Goal: Information Seeking & Learning: Learn about a topic

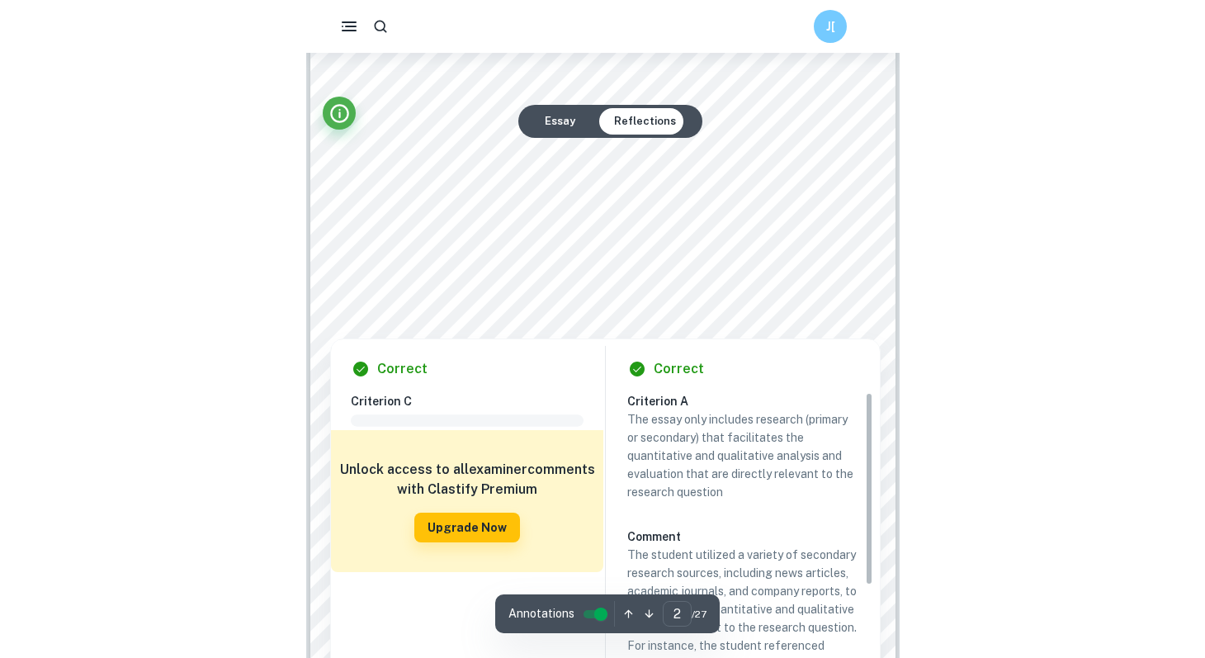
scroll to position [1626, 0]
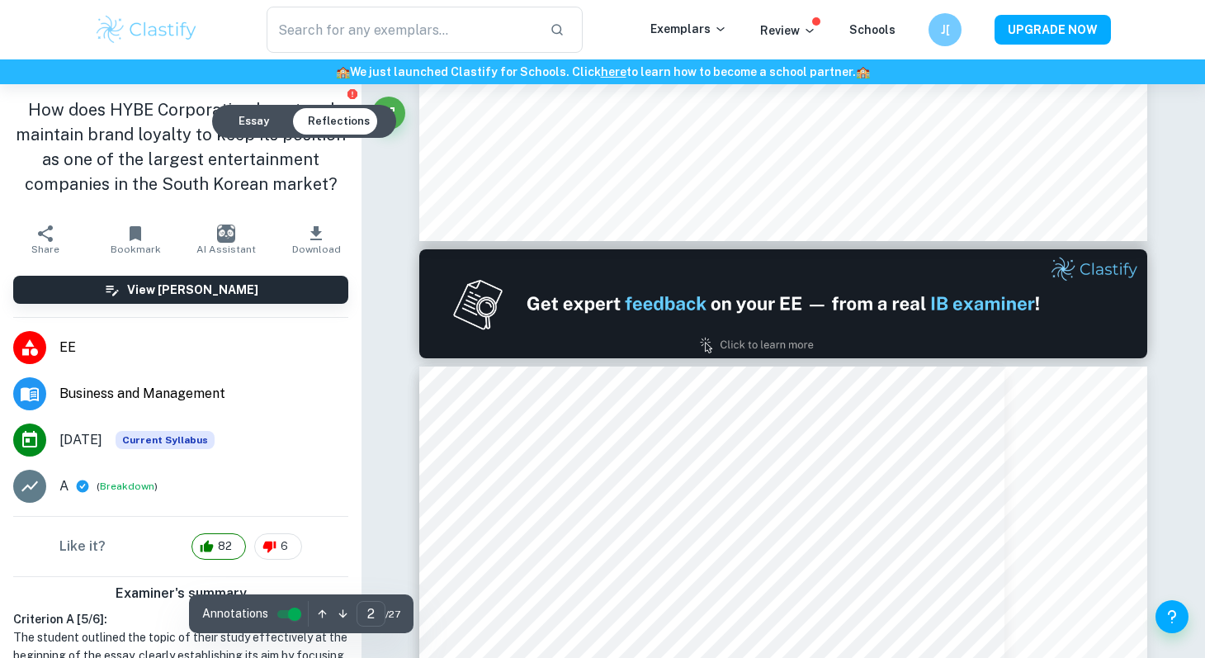
type input "1"
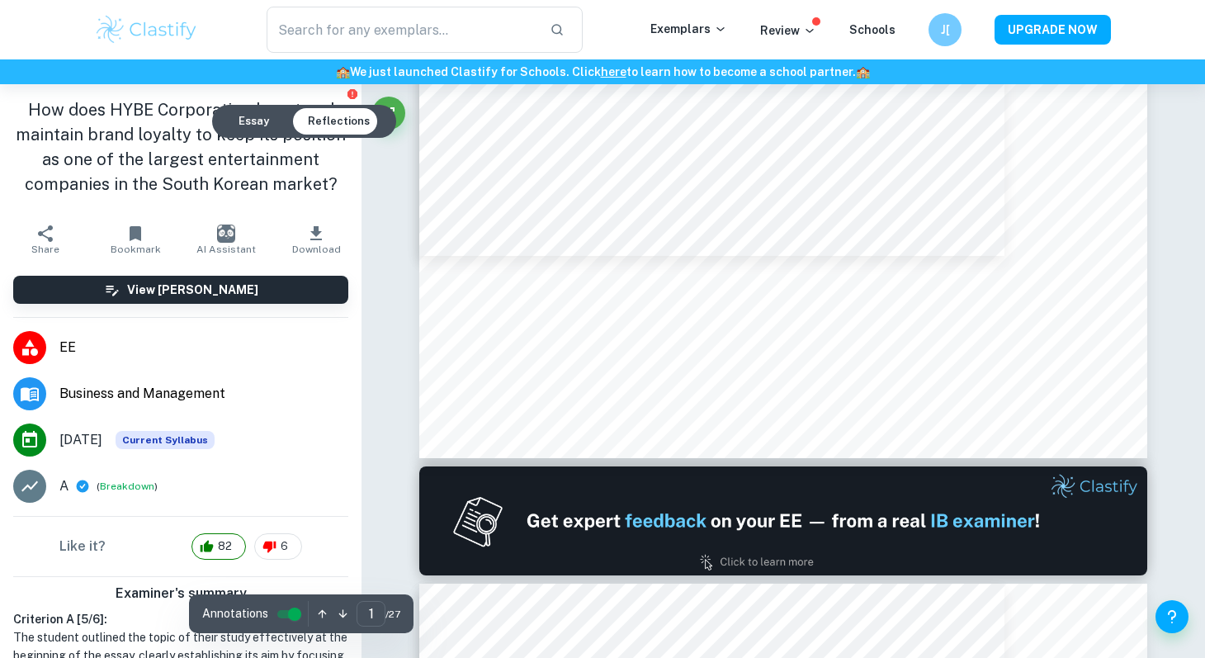
scroll to position [0, 0]
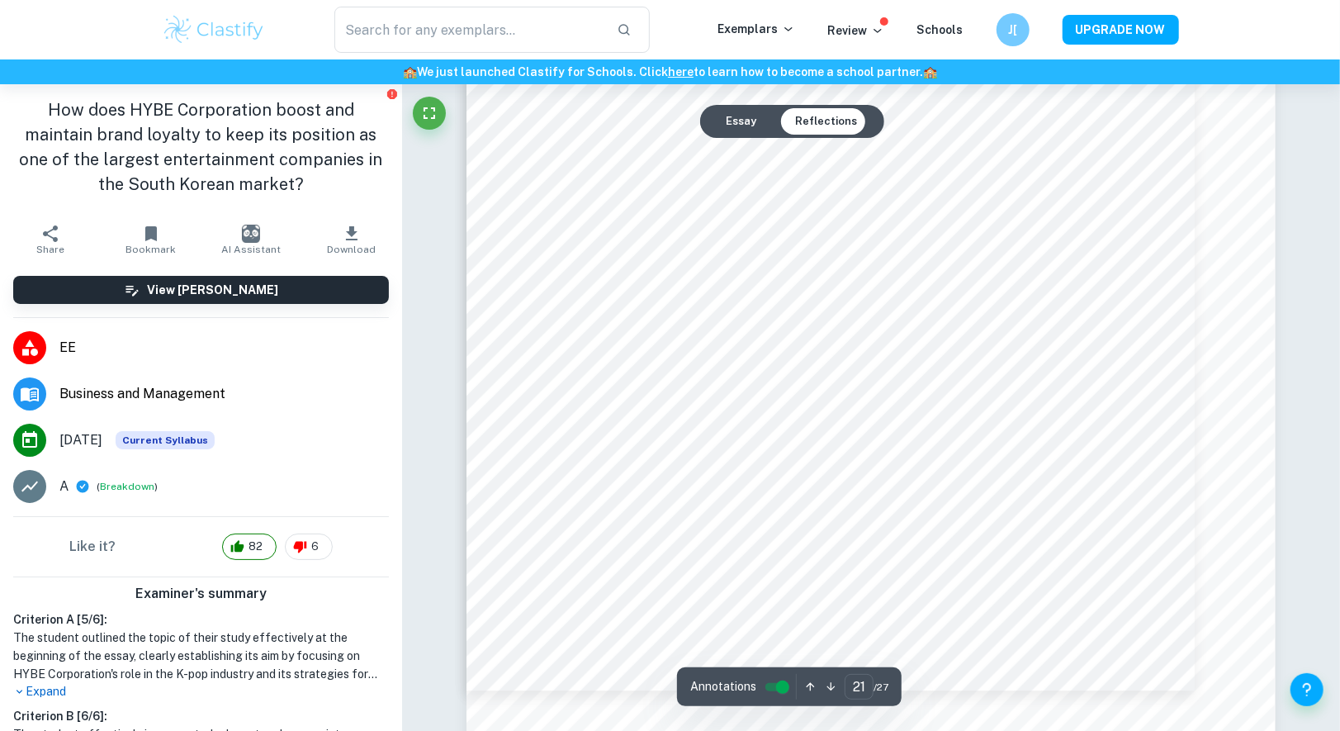
scroll to position [23721, 0]
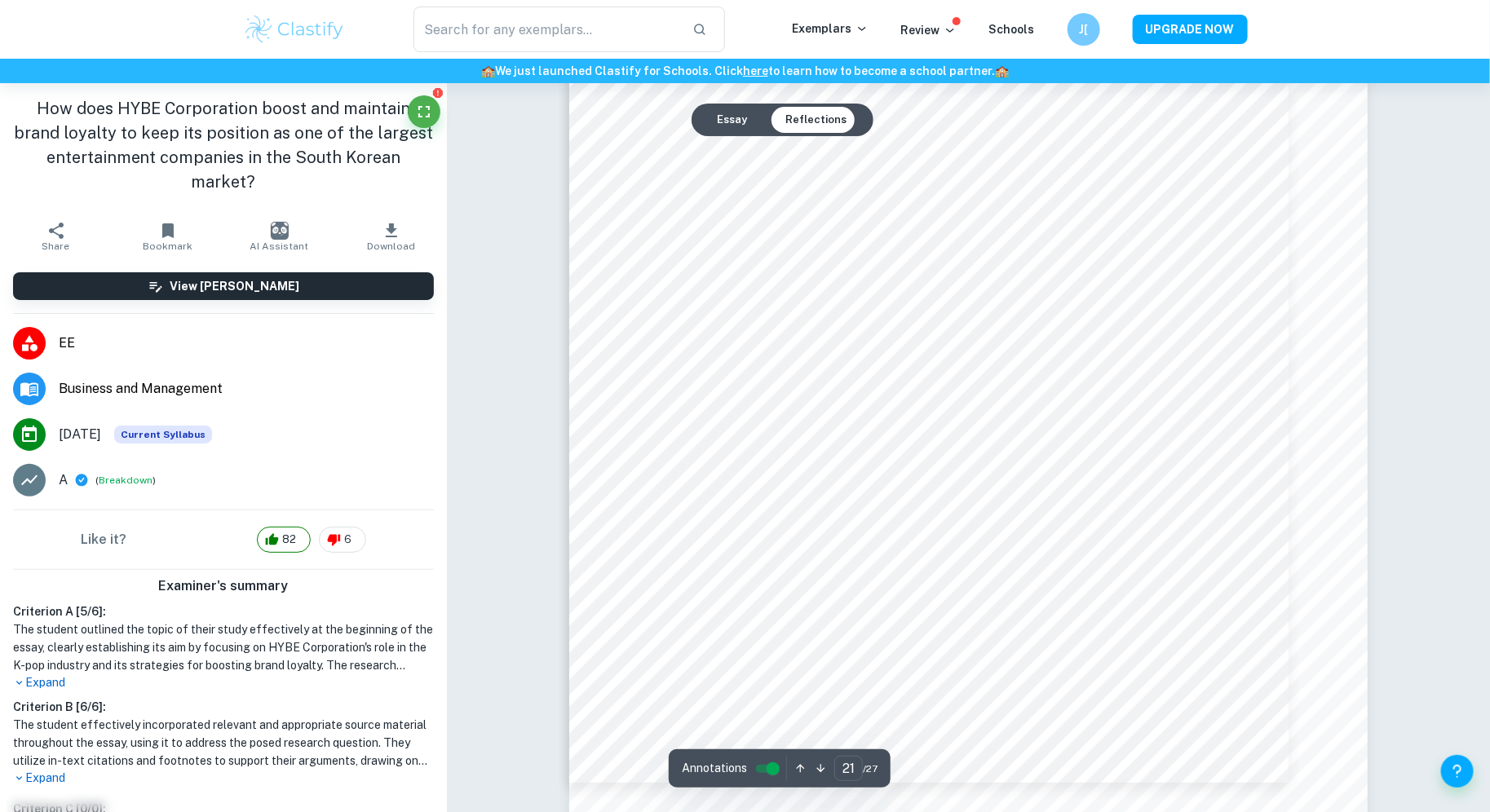
type input "22"
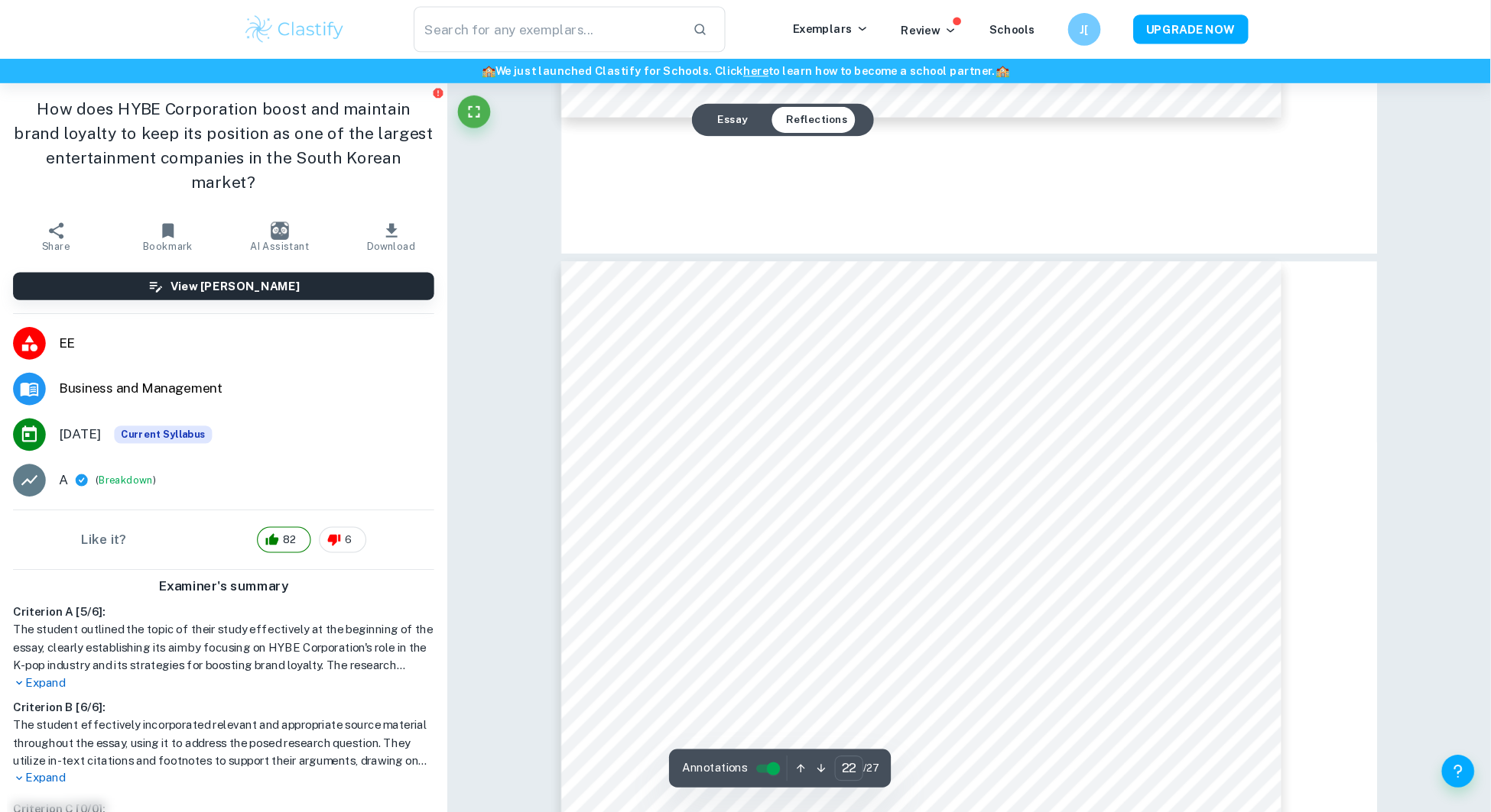
scroll to position [23082, 0]
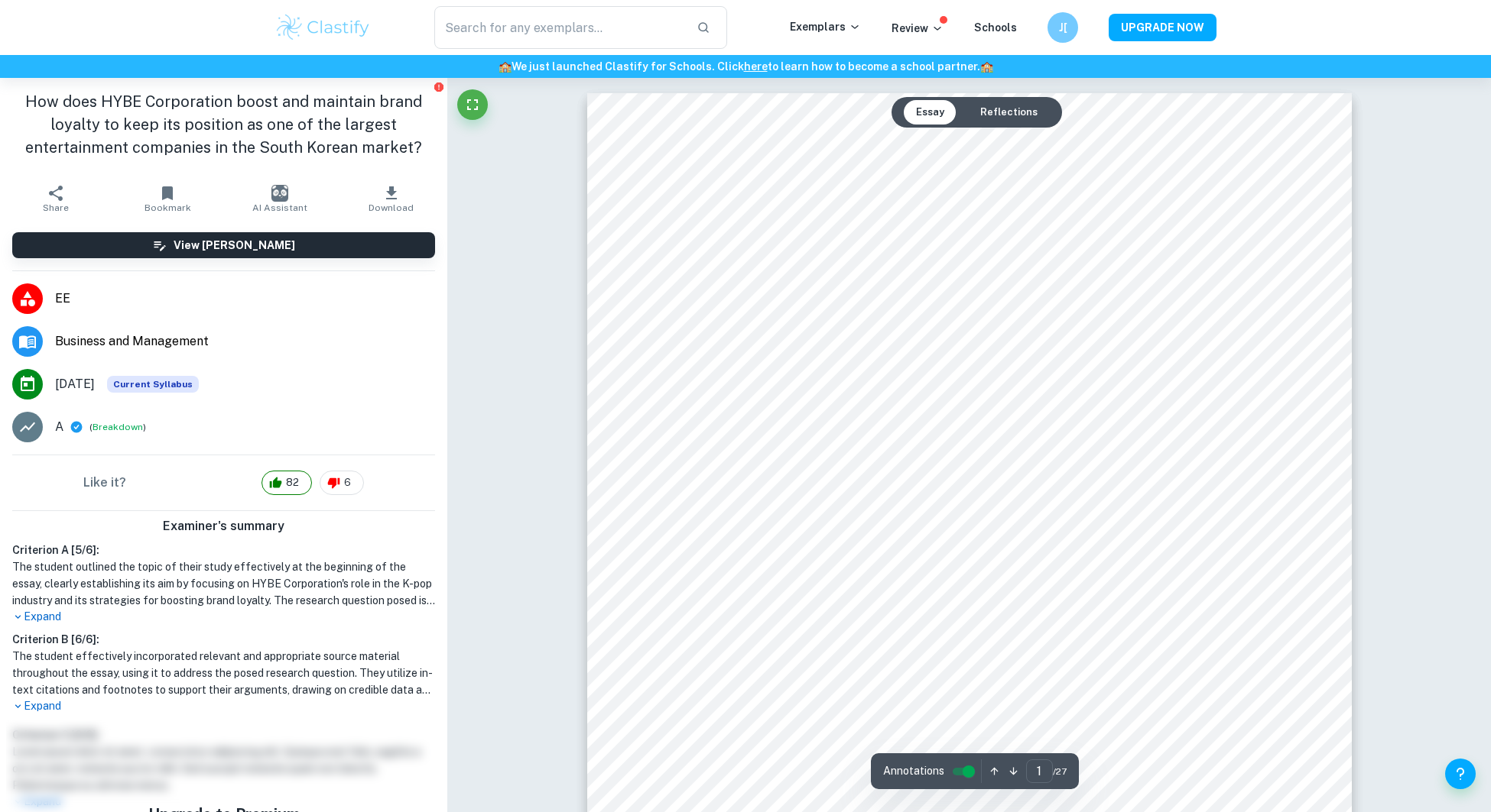
click at [934, 39] on div "​ Exemplars Review Schools J[ UPGRADE NOW" at bounding box center [746, 28] width 979 height 43
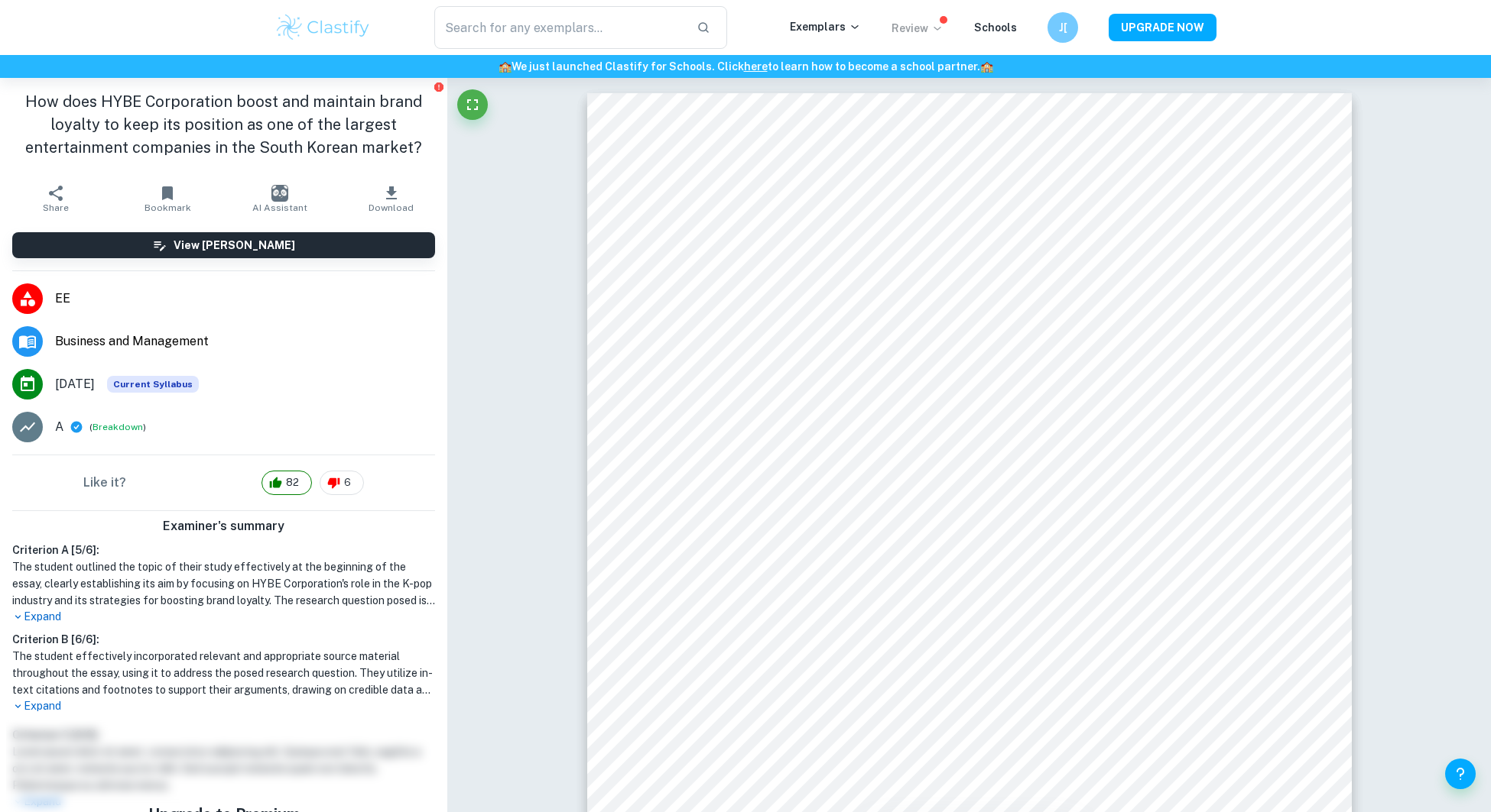
click at [932, 24] on p "Review" at bounding box center [918, 28] width 52 height 17
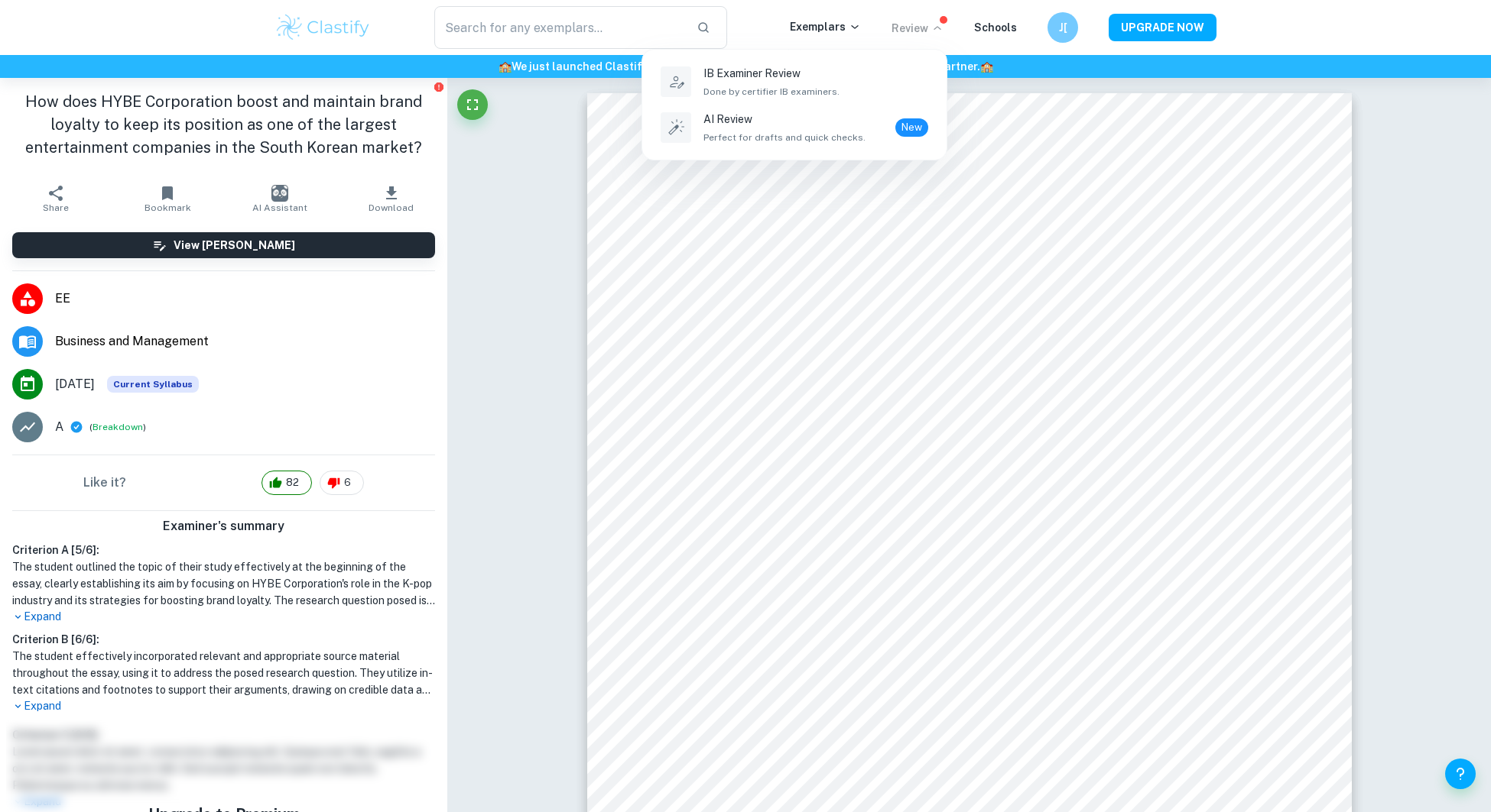
click at [1084, 366] on div at bounding box center [746, 406] width 1491 height 812
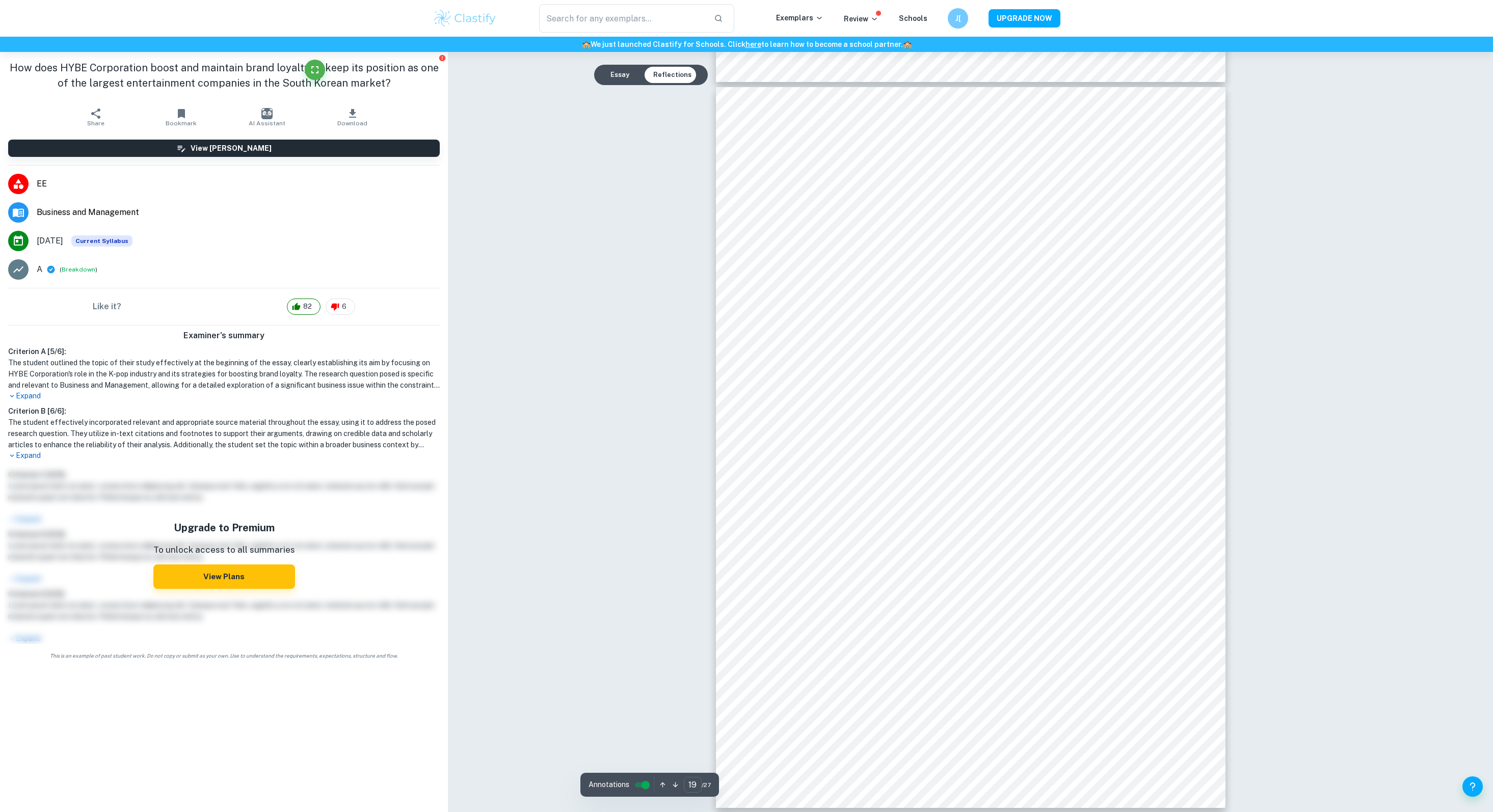
scroll to position [13346, 0]
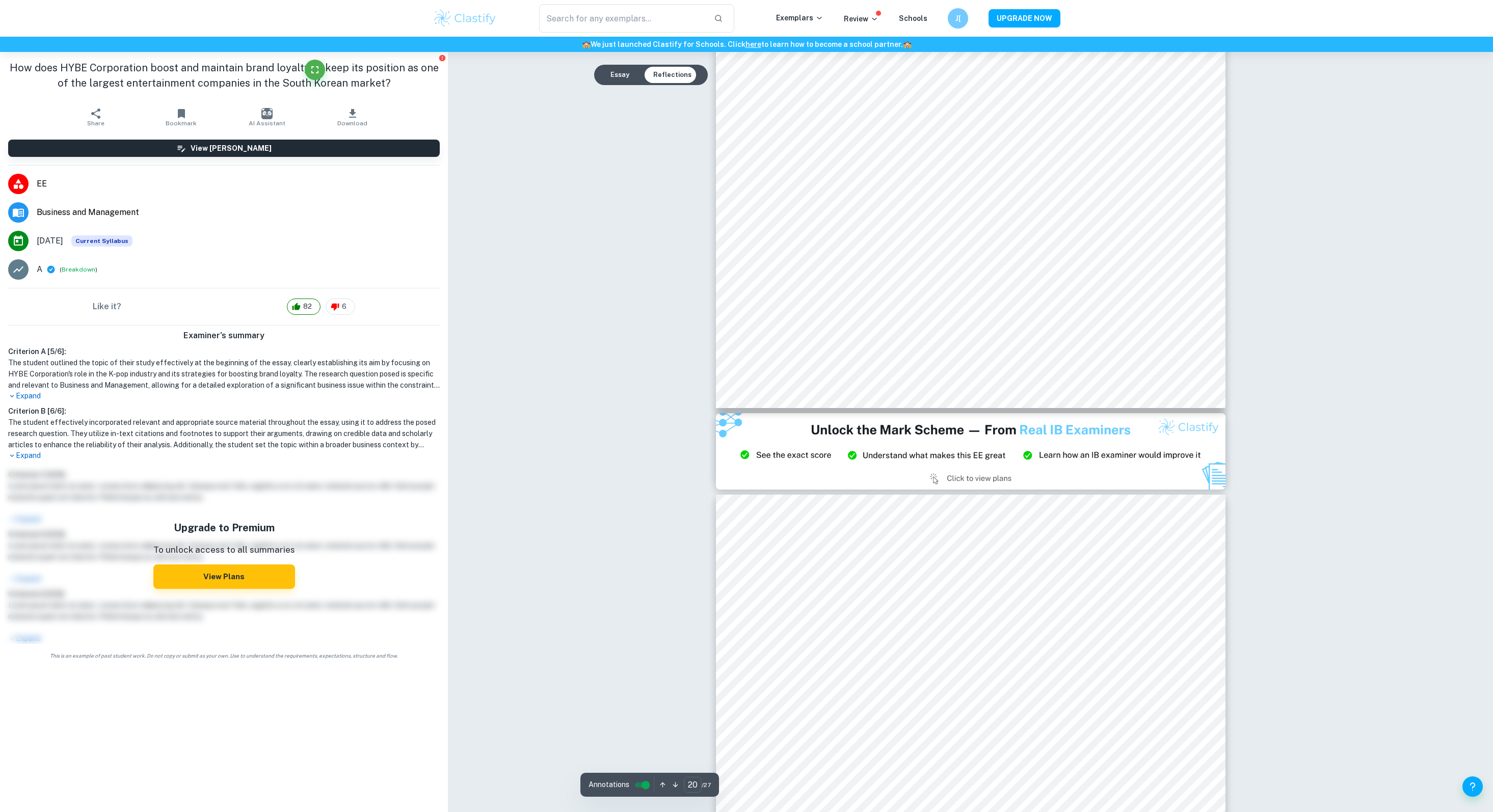
type input "21"
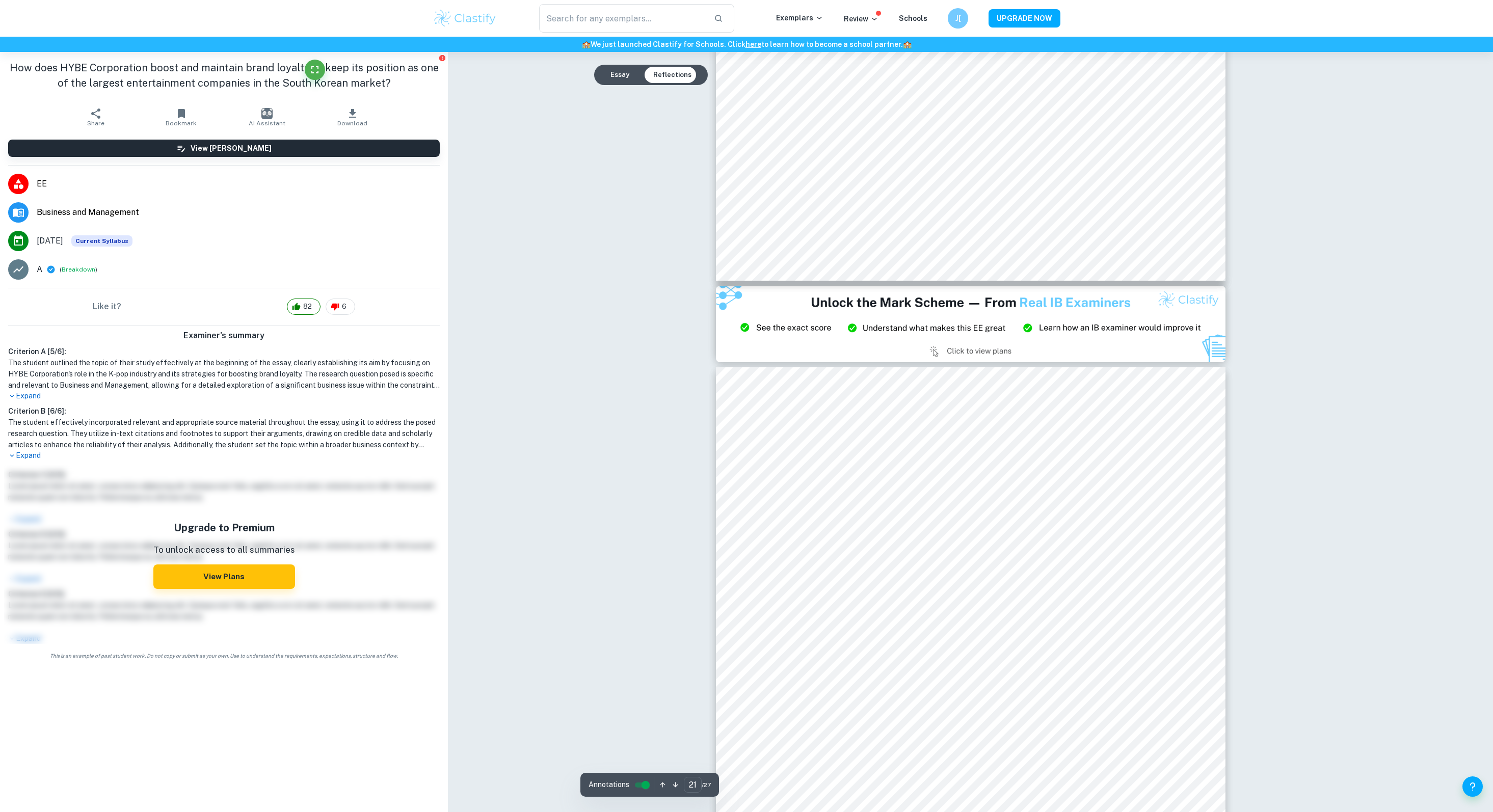
scroll to position [14752, 0]
